Goal: Information Seeking & Learning: Learn about a topic

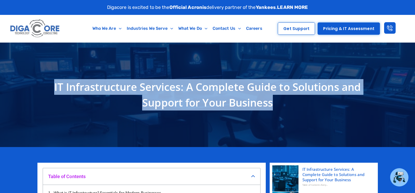
click at [136, 84] on h1 "IT Infrastructure Services: A Complete Guide to Solutions and Support for Your …" at bounding box center [207, 94] width 335 height 31
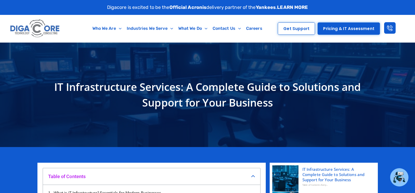
click at [132, 83] on h1 "IT Infrastructure Services: A Complete Guide to Solutions and Support for Your …" at bounding box center [207, 94] width 335 height 31
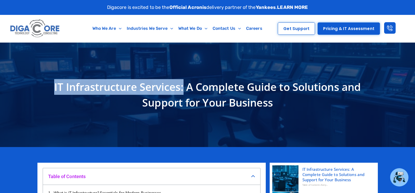
drag, startPoint x: 184, startPoint y: 88, endPoint x: 37, endPoint y: 88, distance: 146.7
click at [37, 88] on div "IT Infrastructure Services: A Complete Guide to Solutions and Support for Your …" at bounding box center [207, 95] width 340 height 37
copy h1 "IT Infrastructure Services:"
